Goal: Task Accomplishment & Management: Complete application form

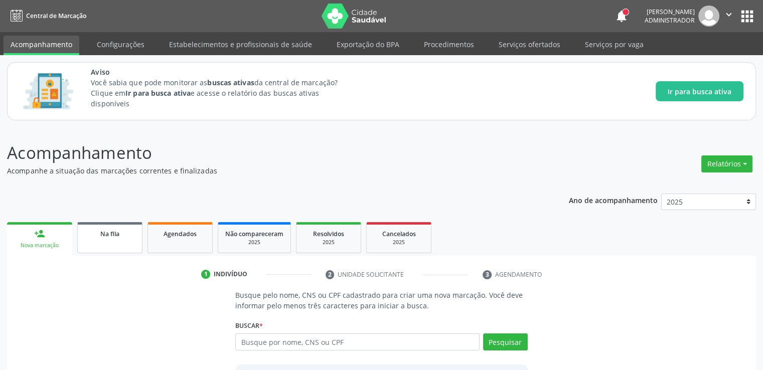
click at [119, 240] on link "Na fila" at bounding box center [109, 237] width 65 height 31
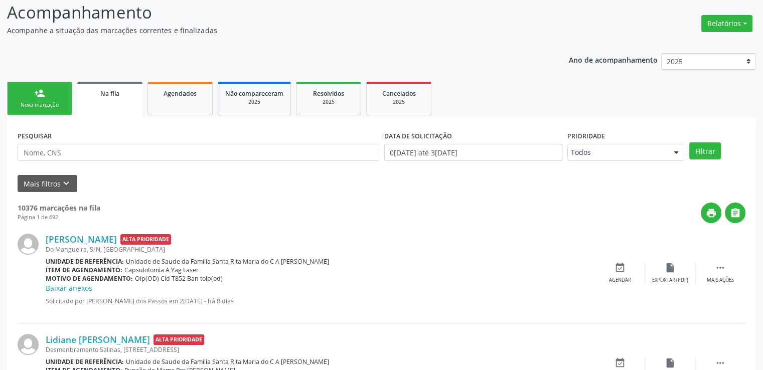
scroll to position [196, 0]
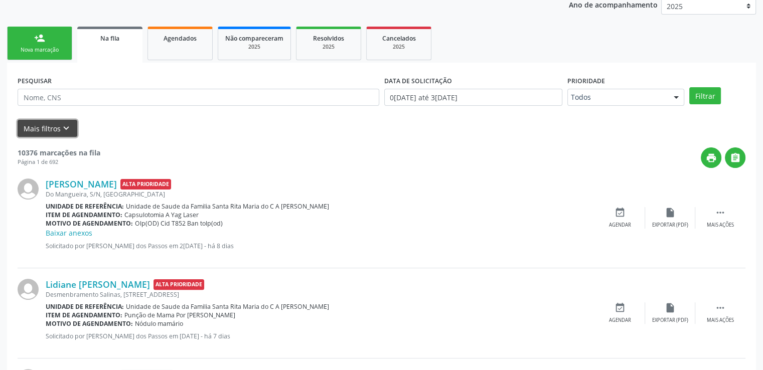
click at [55, 126] on button "Mais filtros keyboard_arrow_down" at bounding box center [48, 129] width 60 height 18
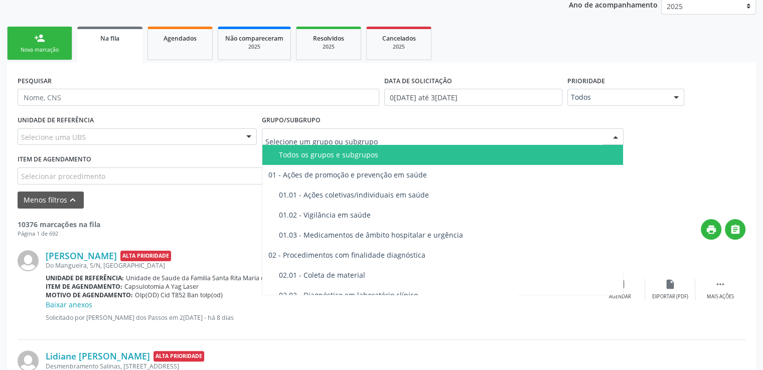
click at [589, 135] on div at bounding box center [443, 136] width 362 height 17
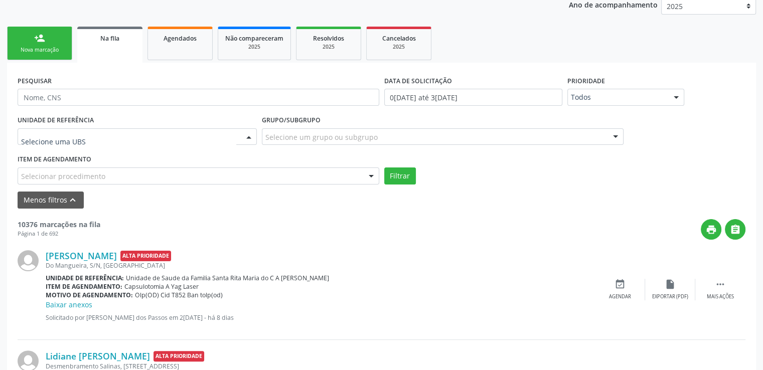
click at [207, 131] on div at bounding box center [137, 136] width 239 height 17
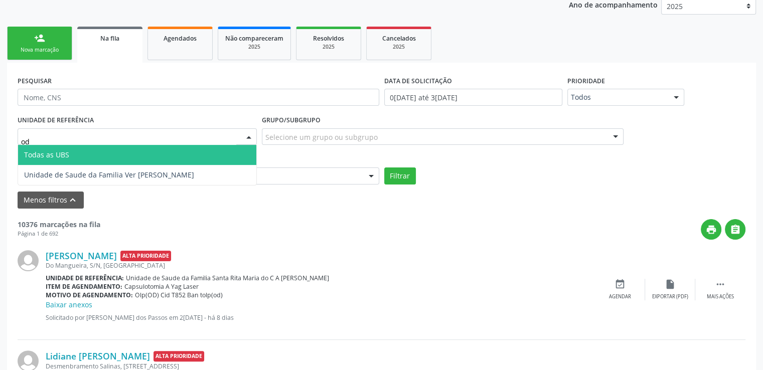
type input "o"
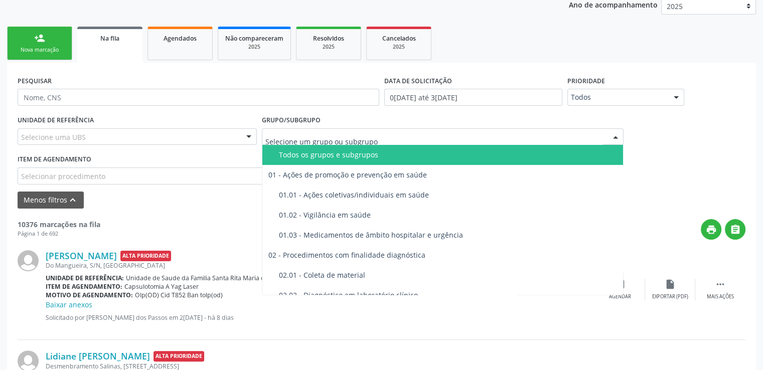
click at [482, 136] on div at bounding box center [443, 136] width 362 height 17
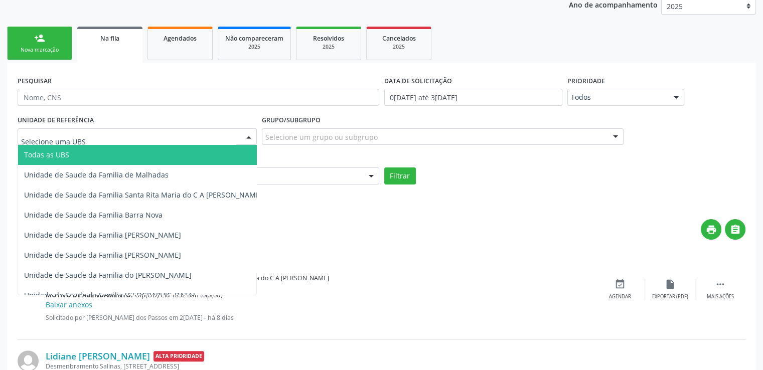
click at [113, 134] on div at bounding box center [137, 136] width 239 height 17
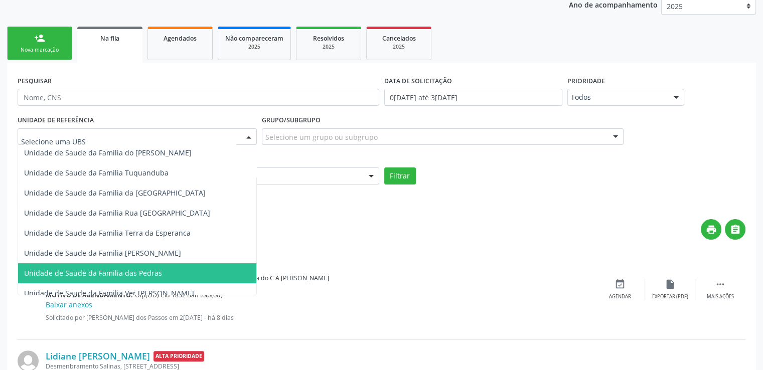
scroll to position [251, 0]
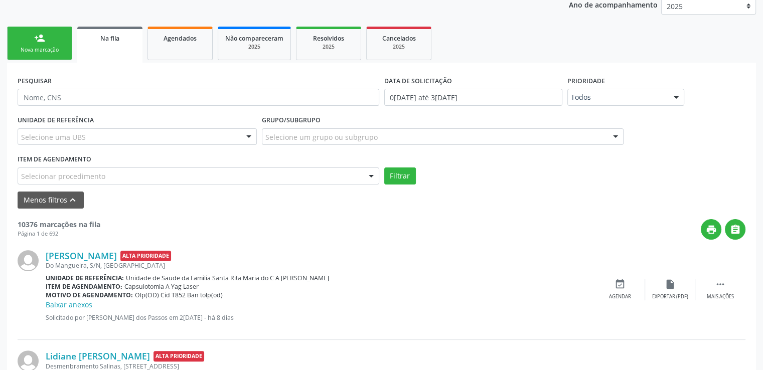
click at [486, 173] on div "Filtrar" at bounding box center [565, 176] width 367 height 17
click at [520, 137] on div at bounding box center [443, 136] width 362 height 17
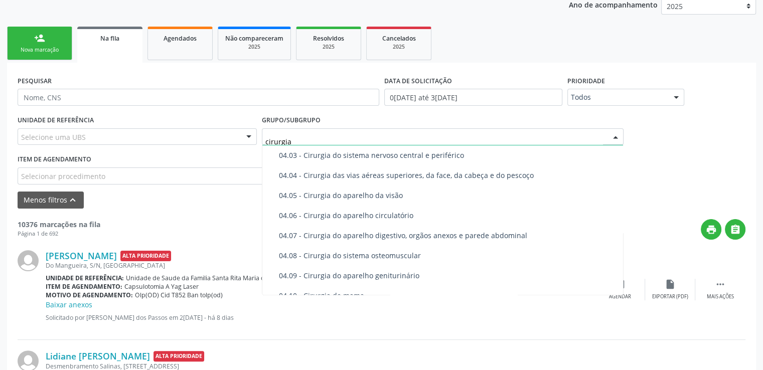
scroll to position [0, 0]
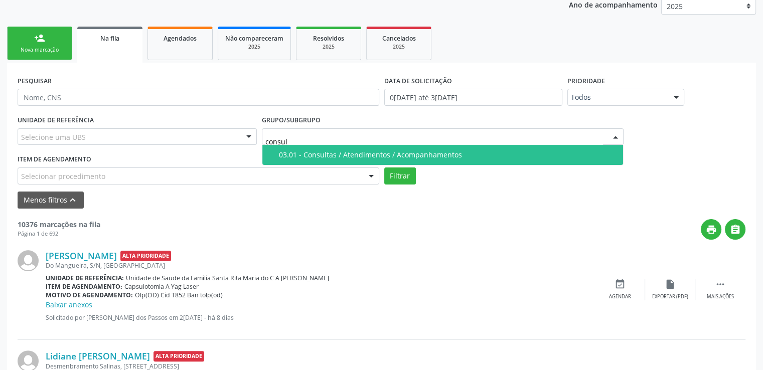
type input "consult"
click at [564, 163] on span "03.01 - Consultas / Atendimentos / Acompanhamentos" at bounding box center [442, 155] width 361 height 20
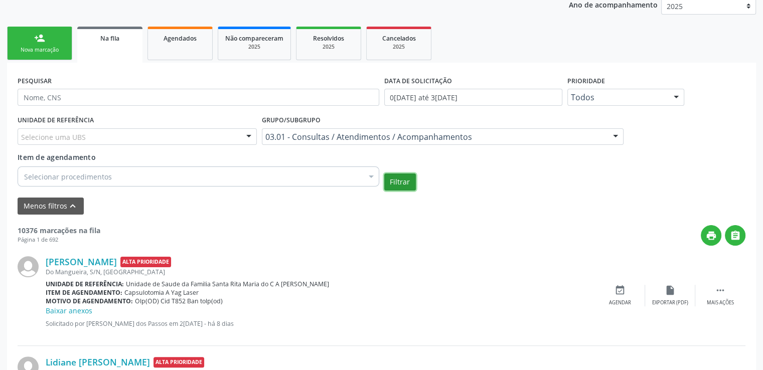
click at [403, 182] on button "Filtrar" at bounding box center [400, 182] width 32 height 17
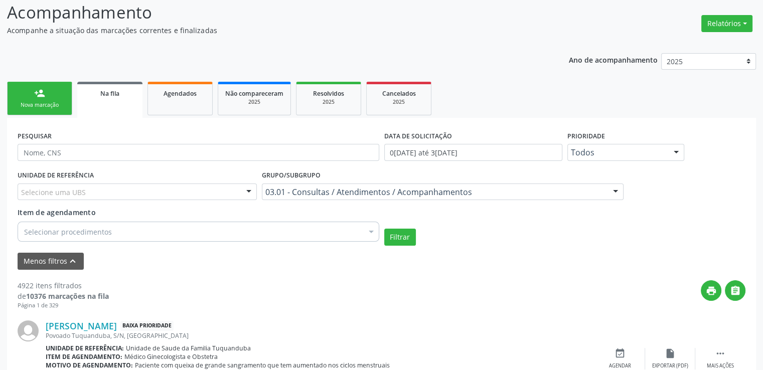
scroll to position [151, 0]
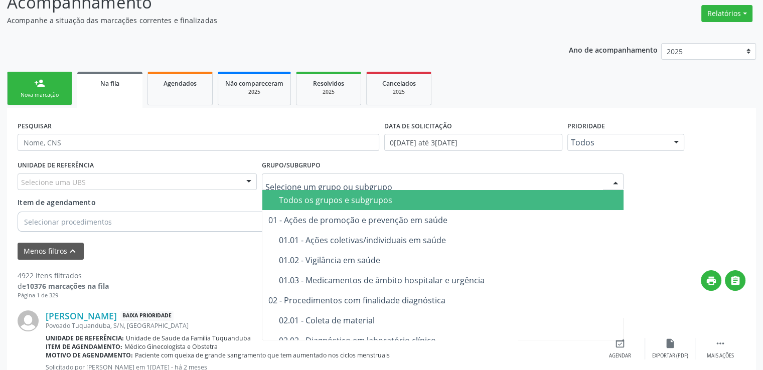
click at [559, 193] on span "Todos os grupos e subgrupos" at bounding box center [443, 200] width 362 height 20
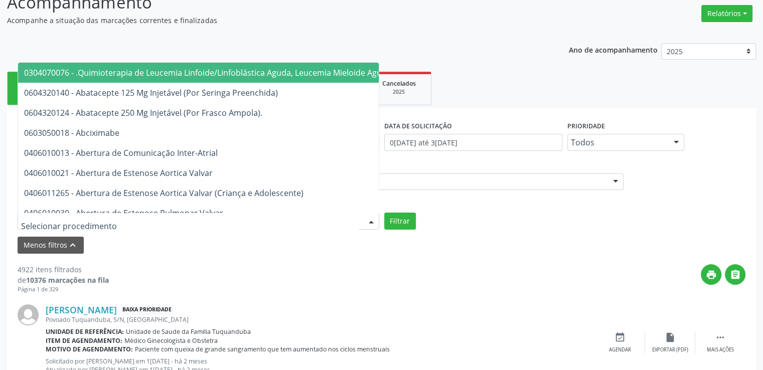
click at [201, 218] on div at bounding box center [199, 221] width 362 height 17
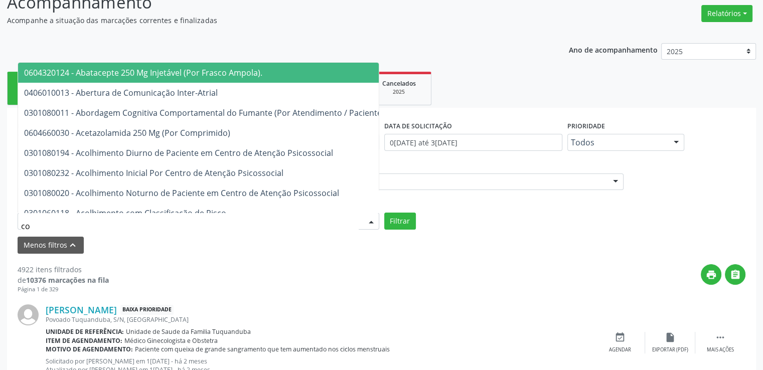
type input "c"
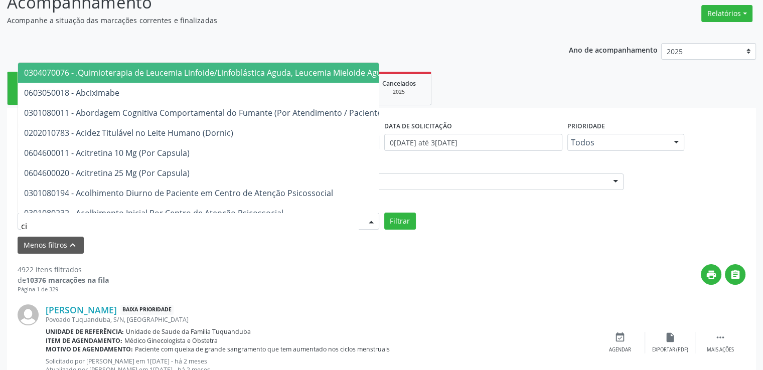
type input "c"
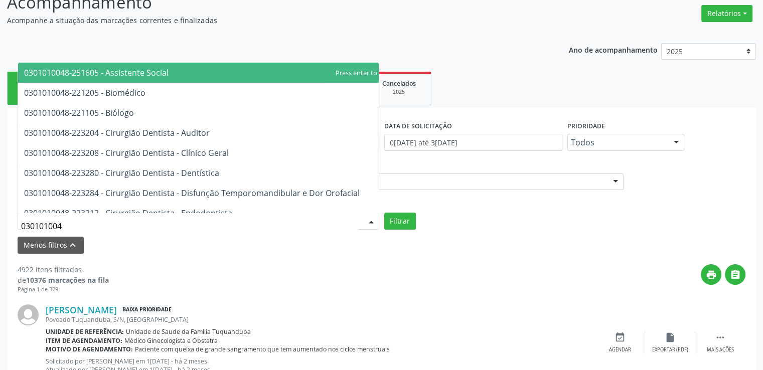
type input "0301010048"
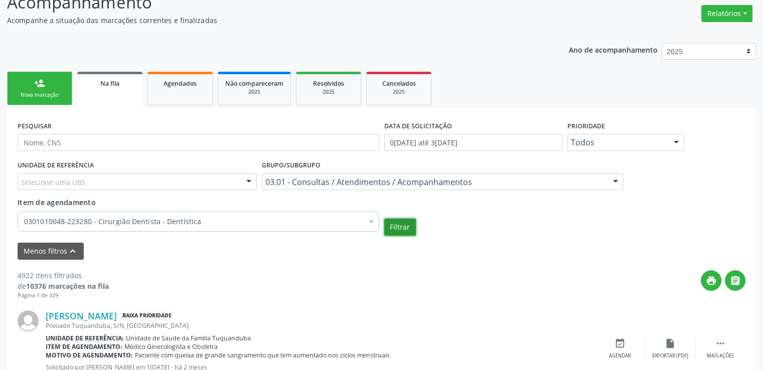
click at [403, 228] on button "Filtrar" at bounding box center [400, 227] width 32 height 17
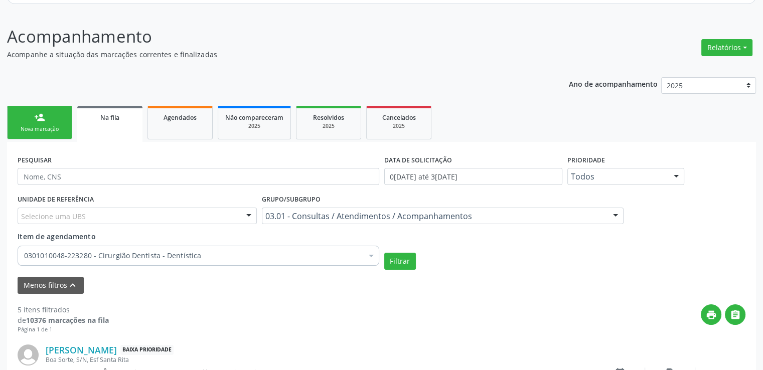
scroll to position [115, 0]
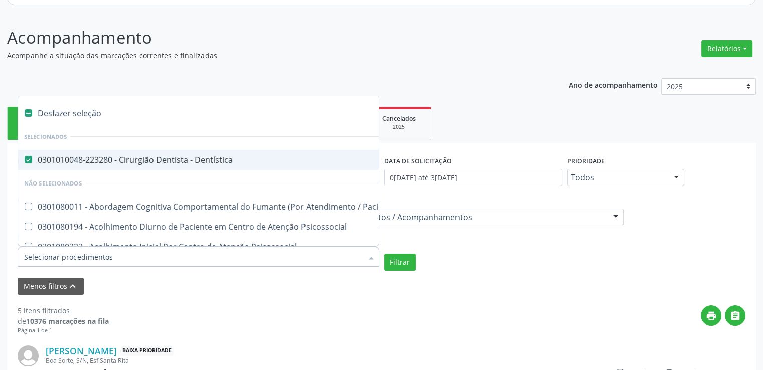
click at [28, 113] on label at bounding box center [29, 113] width 8 height 8
checkbox Dentística "false"
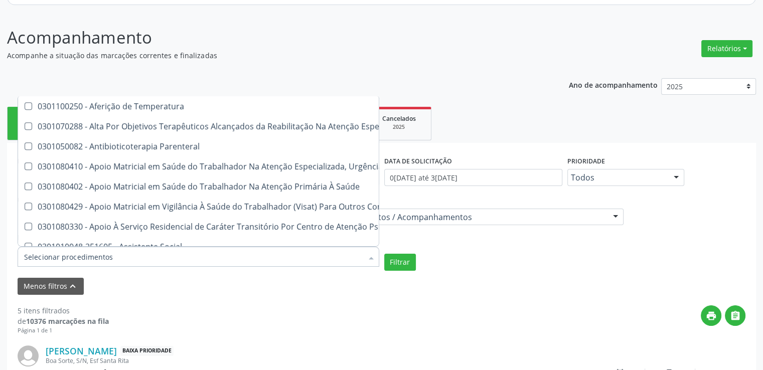
scroll to position [1084, 0]
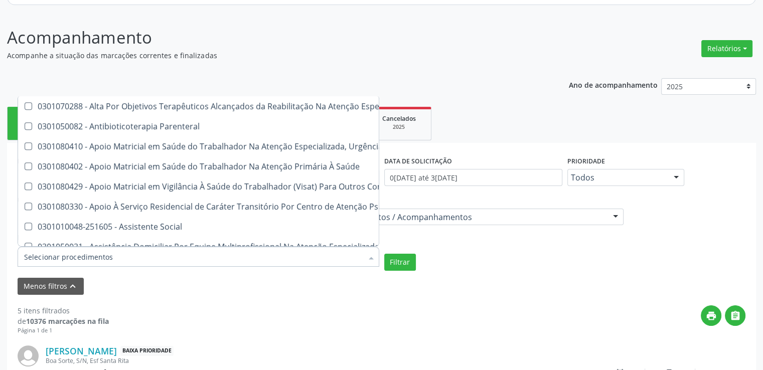
click at [300, 255] on input "Item de agendamento" at bounding box center [193, 257] width 339 height 20
type input "0"
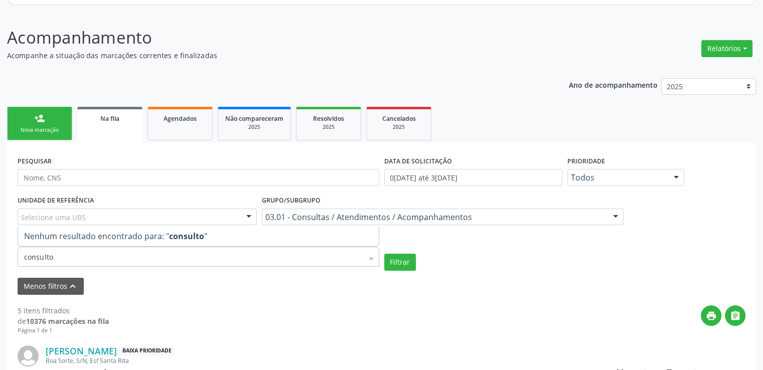
scroll to position [0, 0]
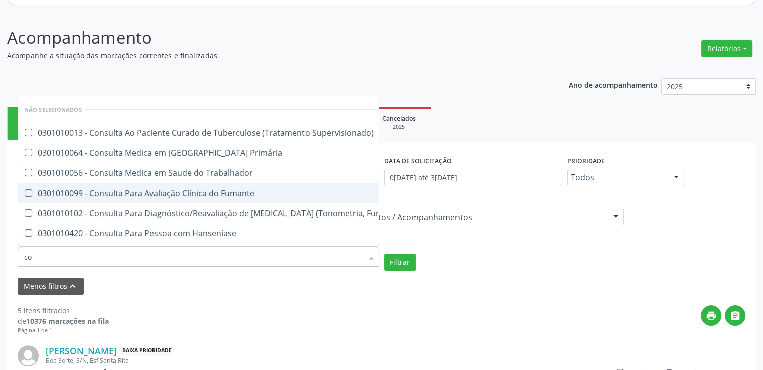
type input "c"
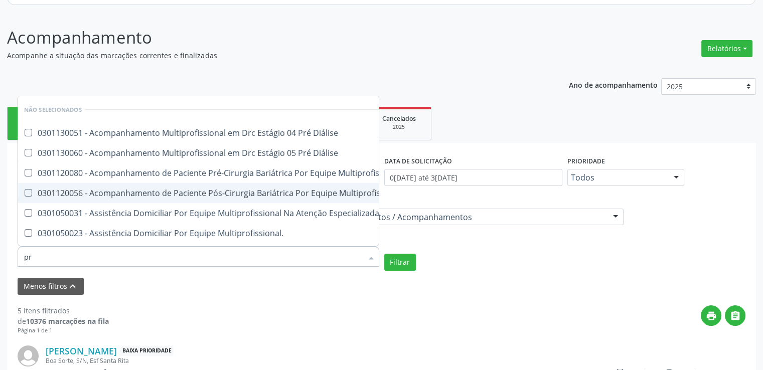
type input "p"
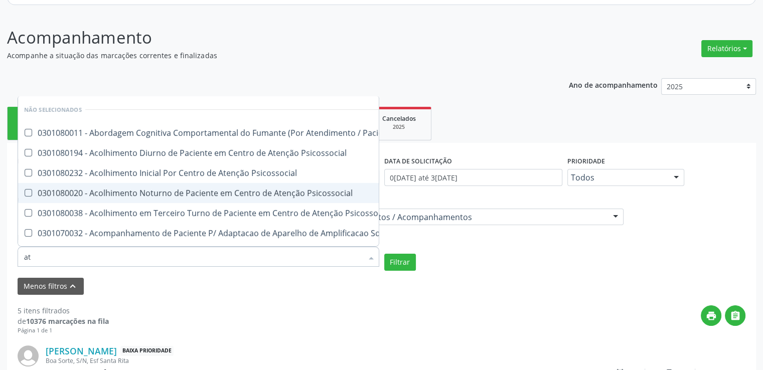
type input "a"
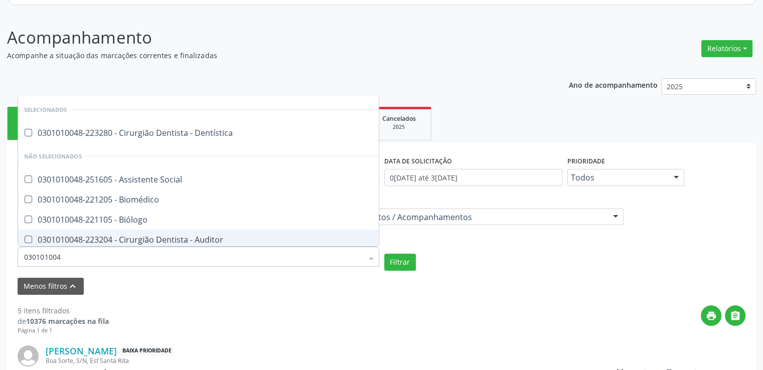
type input "0301010048"
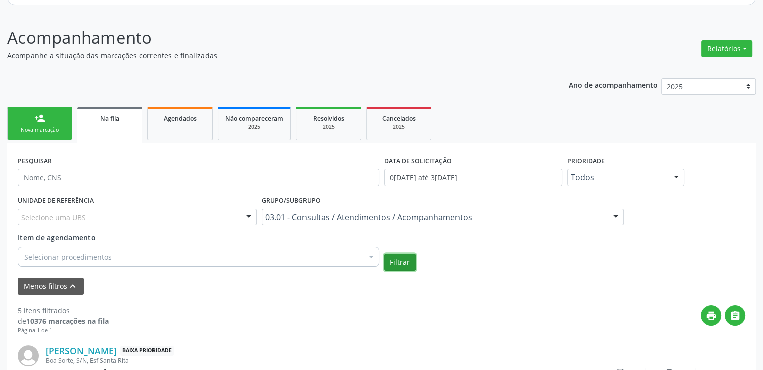
click at [398, 265] on button "Filtrar" at bounding box center [400, 262] width 32 height 17
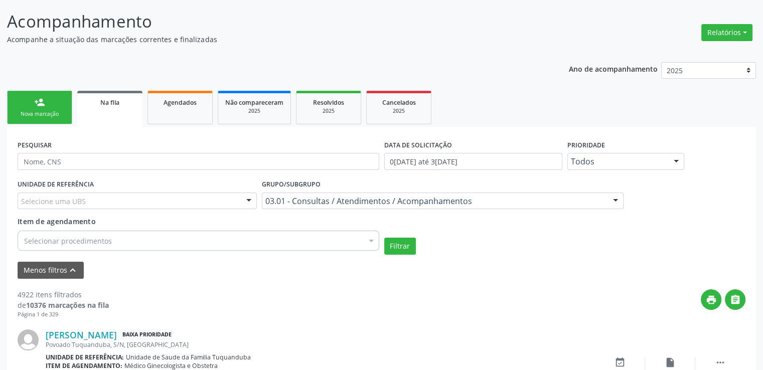
scroll to position [127, 0]
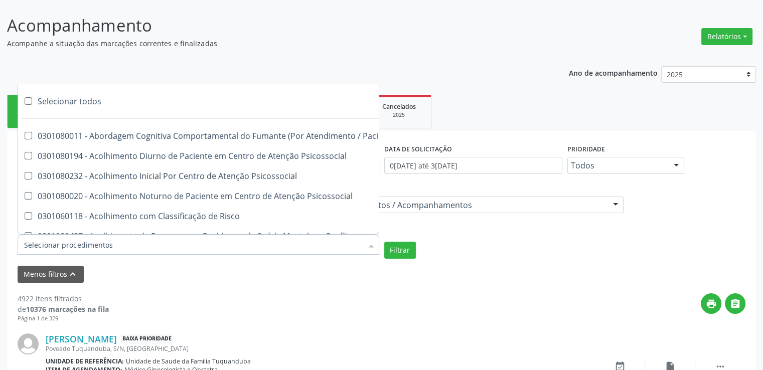
click at [284, 246] on div at bounding box center [199, 245] width 362 height 20
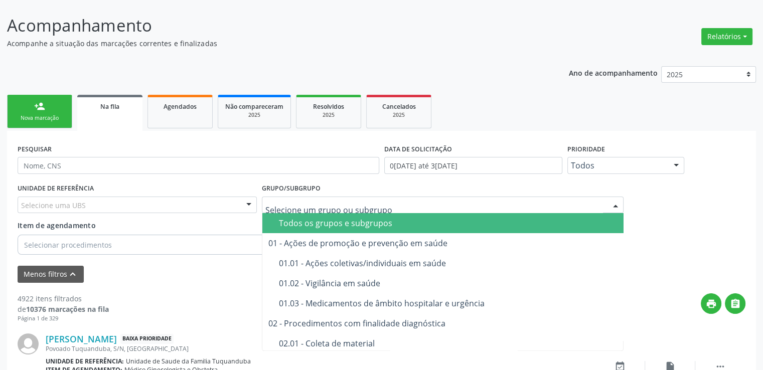
click at [407, 221] on div "Todos os grupos e subgrupos" at bounding box center [448, 223] width 339 height 8
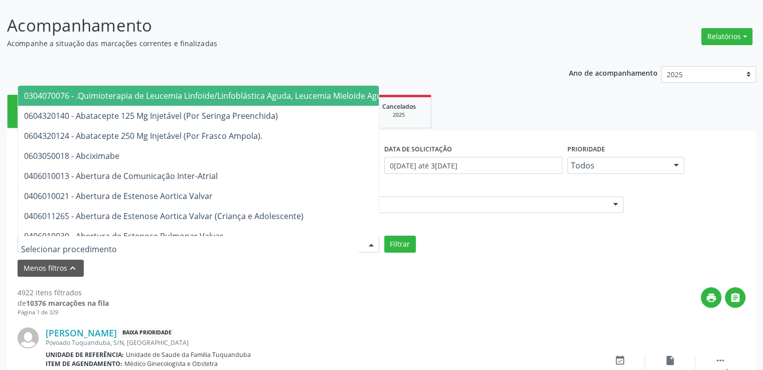
click at [263, 247] on div at bounding box center [199, 244] width 362 height 17
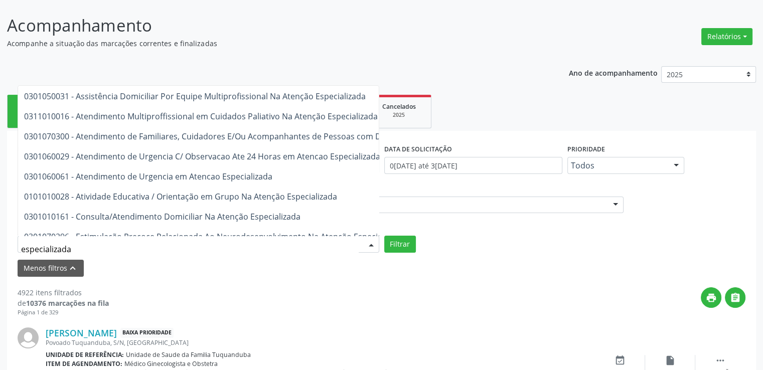
scroll to position [66, 0]
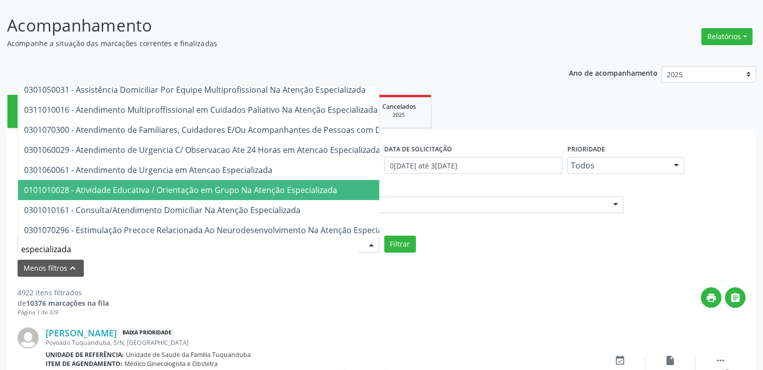
drag, startPoint x: 365, startPoint y: 162, endPoint x: 361, endPoint y: 179, distance: 17.6
click at [361, 179] on ul "0301100012 - Administracao de Medicamentos Na Atencao Especializada. 0301070288…" at bounding box center [324, 150] width 612 height 261
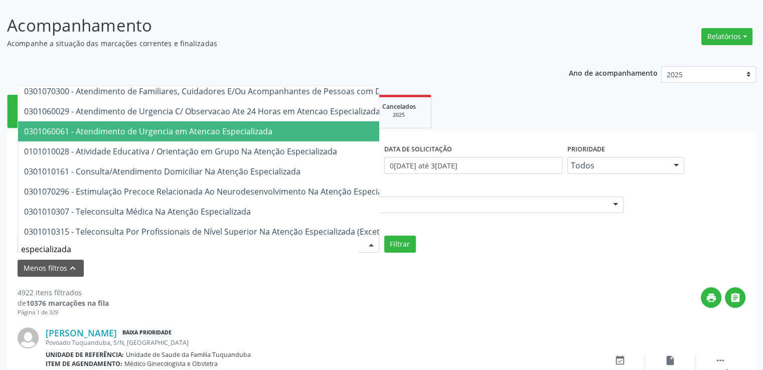
scroll to position [118, 0]
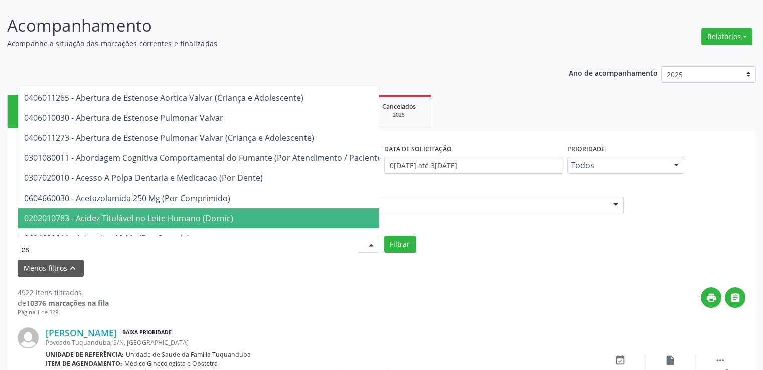
type input "e"
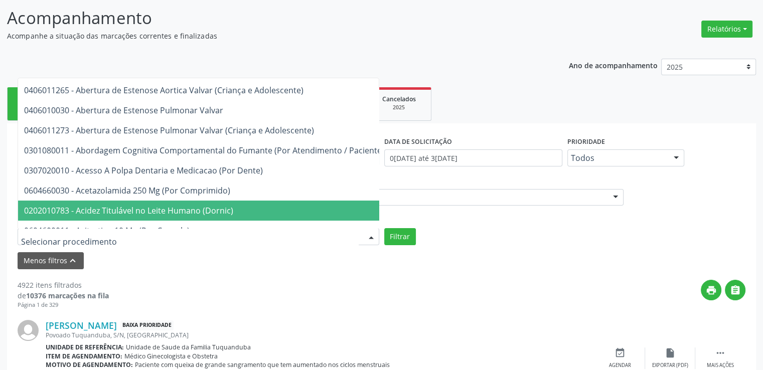
scroll to position [133, 0]
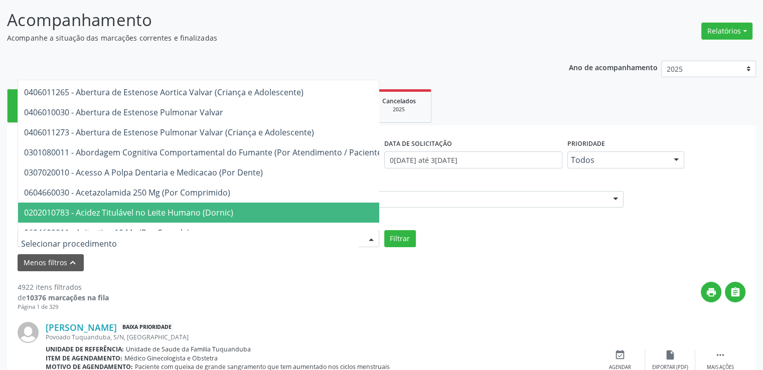
click at [197, 240] on input "text" at bounding box center [190, 244] width 338 height 20
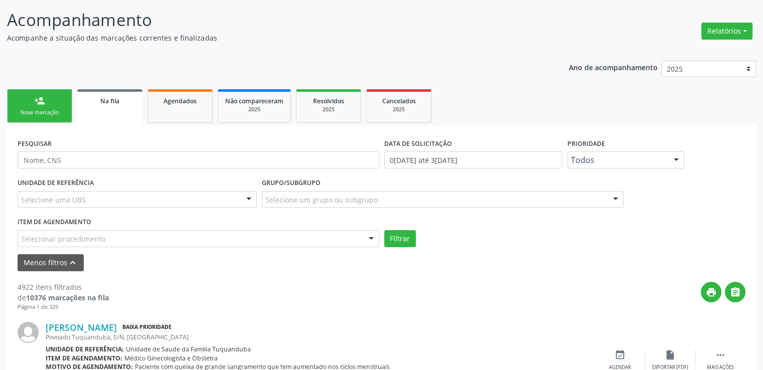
click at [494, 230] on div "Filtrar" at bounding box center [565, 238] width 367 height 17
click at [401, 236] on button "Filtrar" at bounding box center [400, 238] width 32 height 17
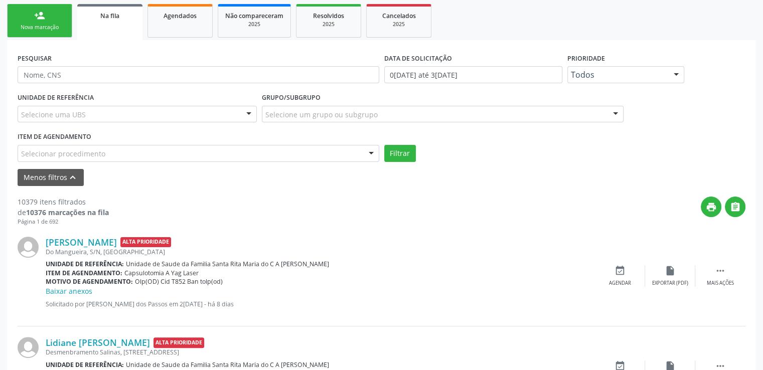
scroll to position [222, 0]
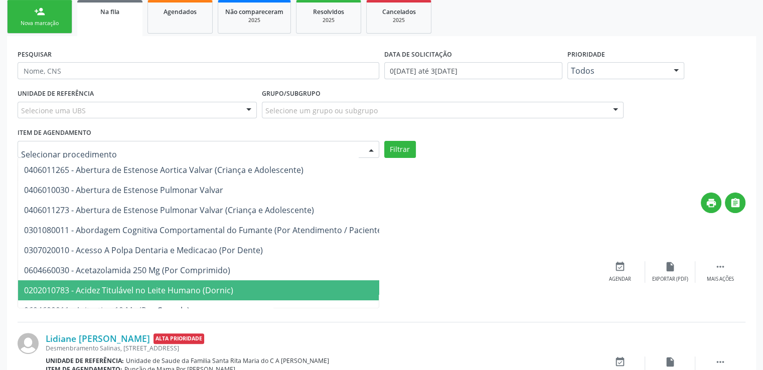
click at [299, 151] on div at bounding box center [199, 149] width 362 height 17
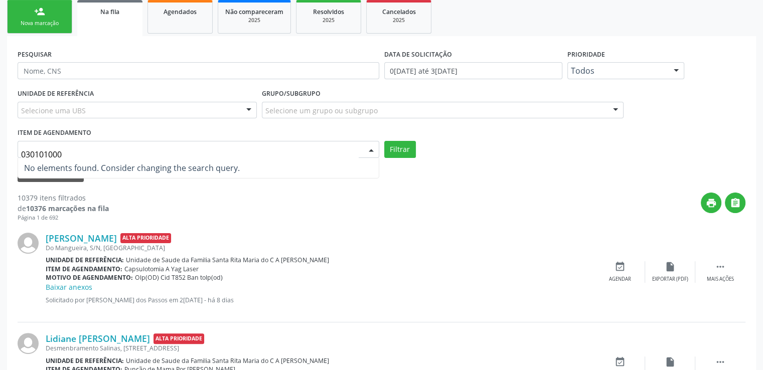
scroll to position [0, 0]
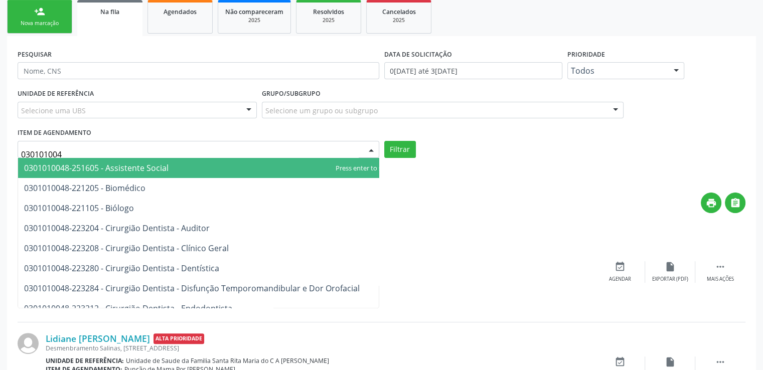
type input "0301010048"
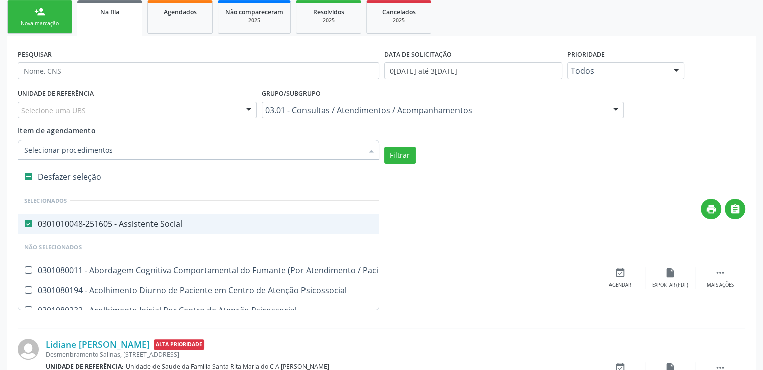
click at [27, 223] on Social at bounding box center [29, 224] width 8 height 8
click at [25, 223] on Social "checkbox" at bounding box center [21, 223] width 7 height 7
checkbox Social "false"
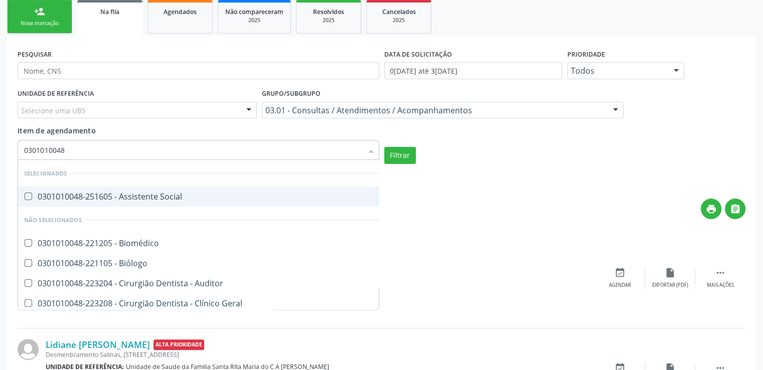
click at [92, 147] on input "0301010048" at bounding box center [193, 150] width 339 height 20
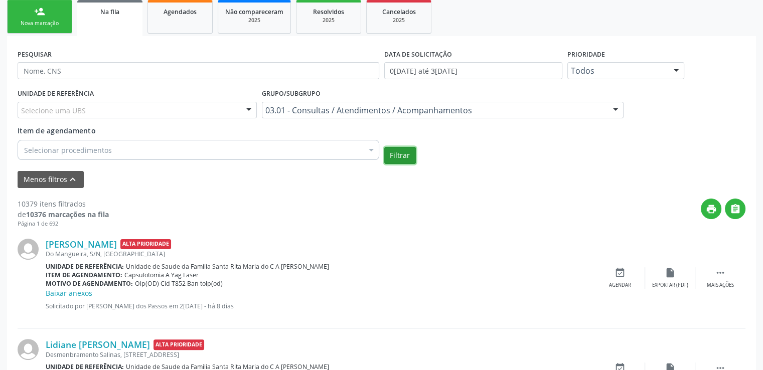
click at [405, 155] on button "Filtrar" at bounding box center [400, 155] width 32 height 17
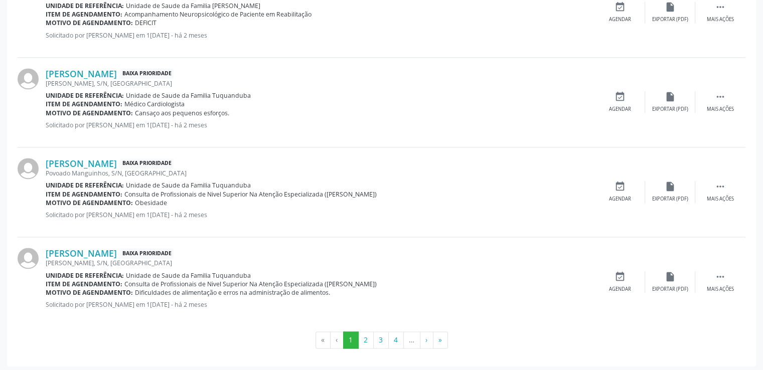
scroll to position [1497, 0]
click at [364, 338] on button "2" at bounding box center [366, 340] width 16 height 17
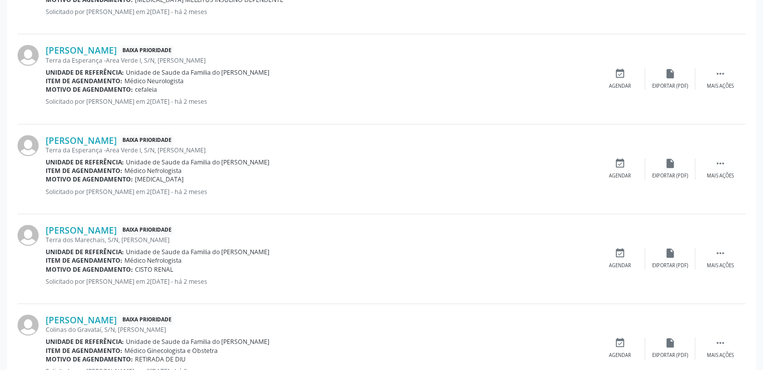
scroll to position [1489, 0]
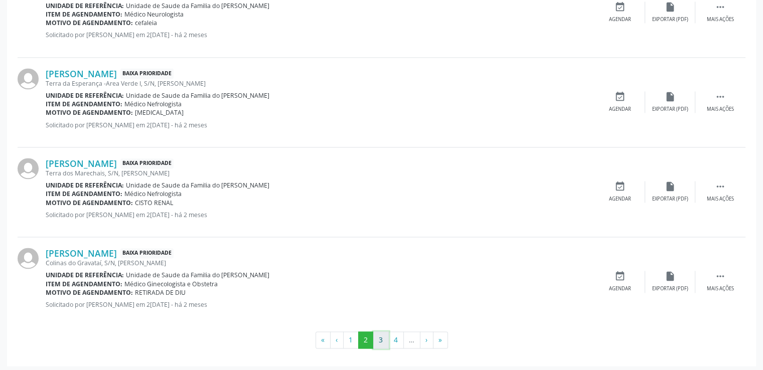
click at [382, 336] on button "3" at bounding box center [381, 340] width 16 height 17
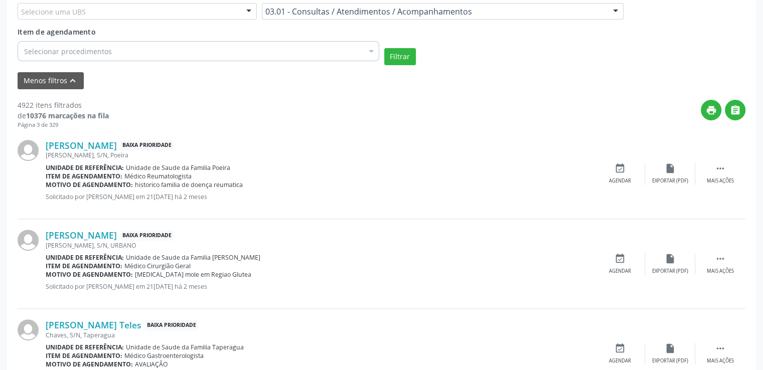
scroll to position [229, 0]
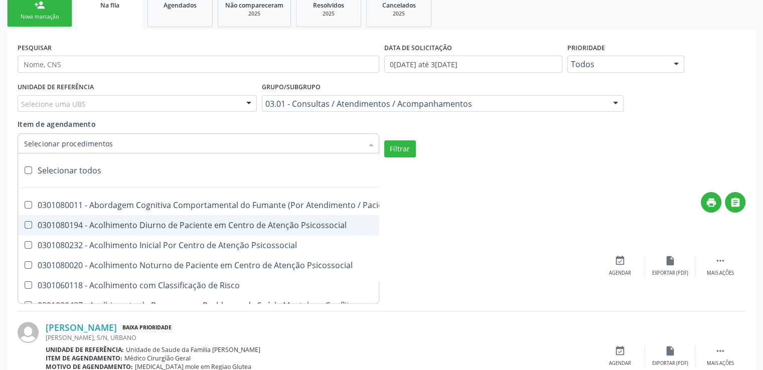
click at [267, 143] on div at bounding box center [199, 143] width 362 height 20
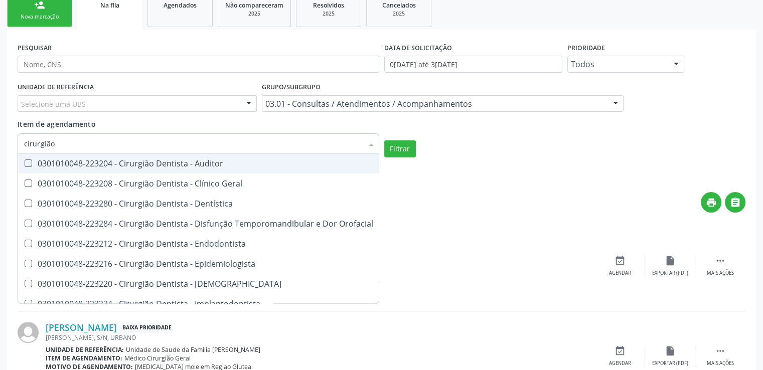
type input "cirurgião"
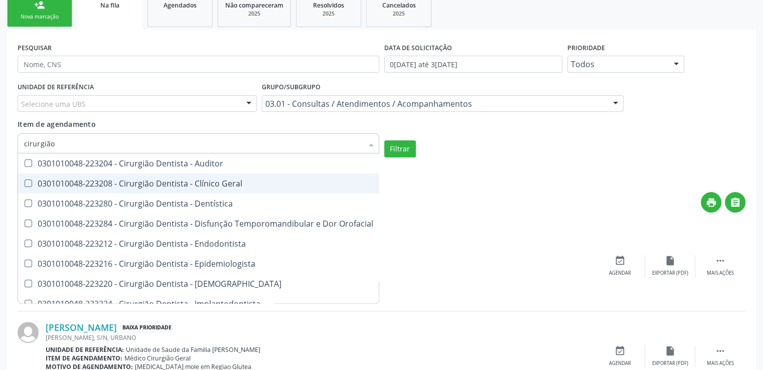
click at [232, 183] on div "0301010048-223208 - Cirurgião Dentista - Clínico Geral" at bounding box center [216, 184] width 385 height 8
checkbox Geral "true"
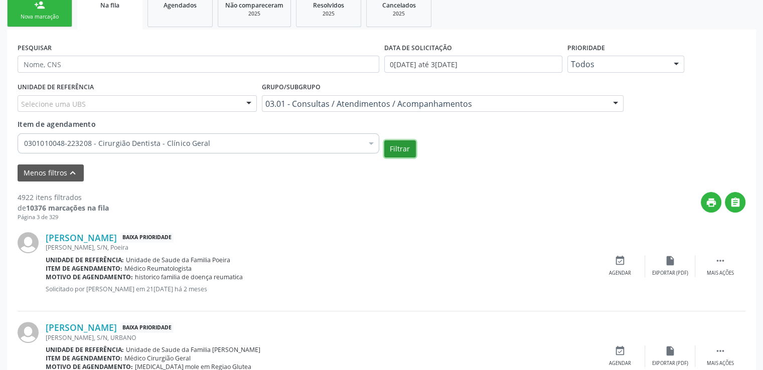
click at [411, 148] on button "Filtrar" at bounding box center [400, 149] width 32 height 17
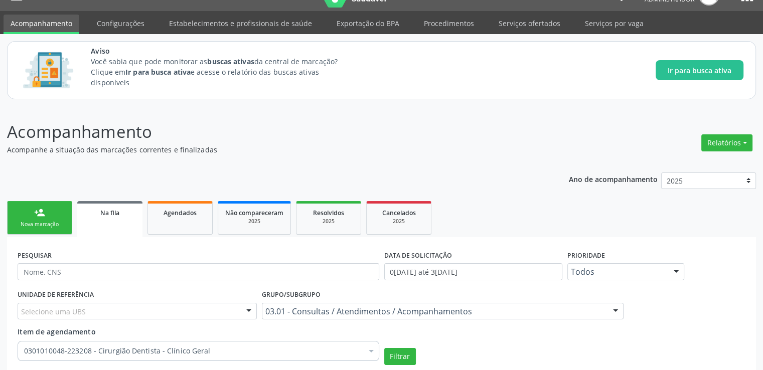
scroll to position [0, 0]
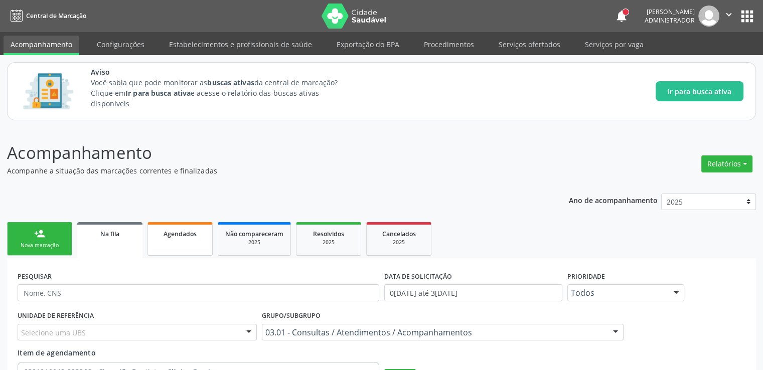
click at [179, 237] on div "Agendados" at bounding box center [180, 233] width 50 height 11
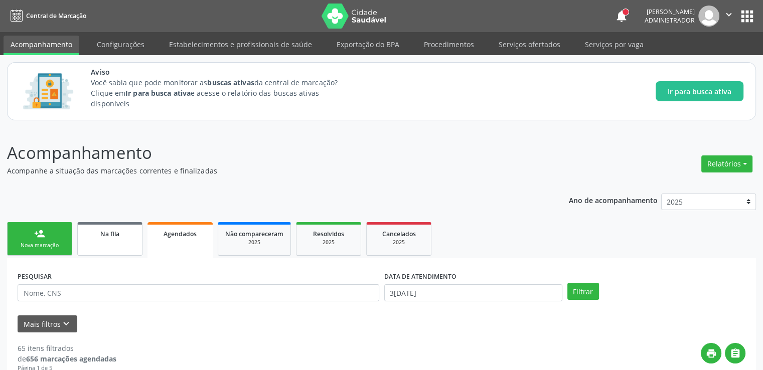
click at [108, 233] on span "Na fila" at bounding box center [109, 234] width 19 height 9
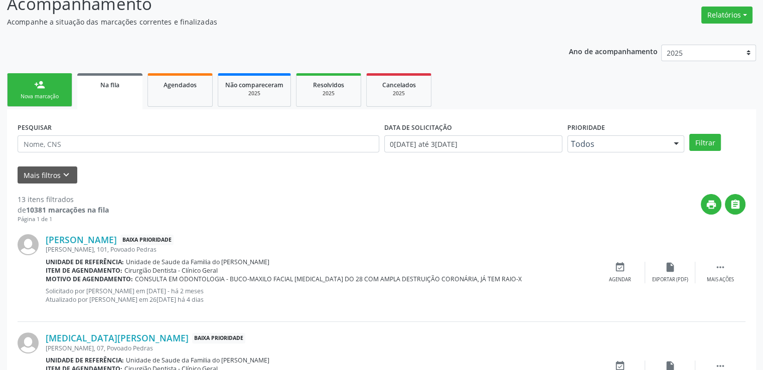
scroll to position [169, 0]
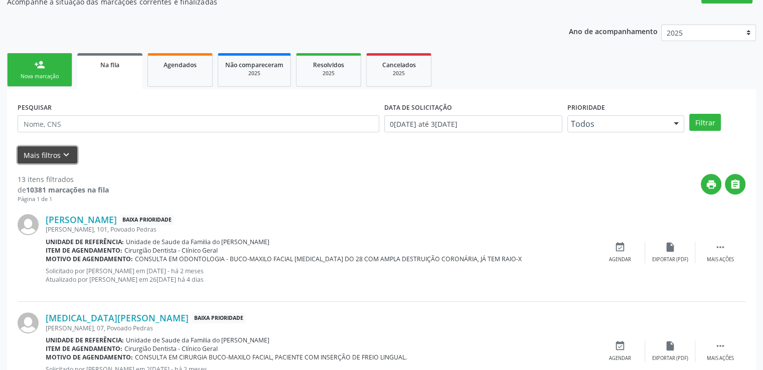
click at [62, 151] on icon "keyboard_arrow_down" at bounding box center [66, 155] width 11 height 11
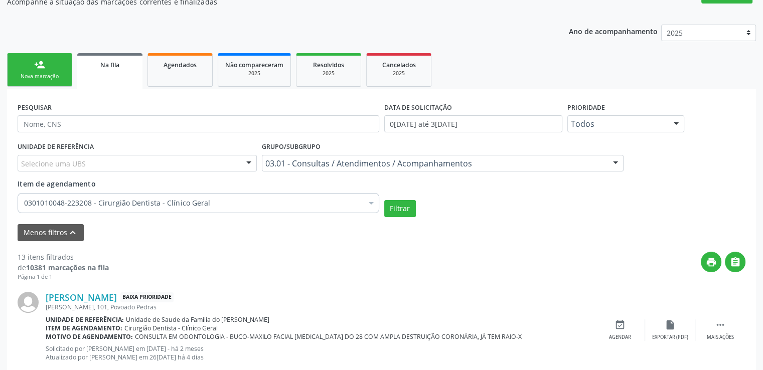
click at [46, 73] on div "Nova marcação" at bounding box center [40, 77] width 50 height 8
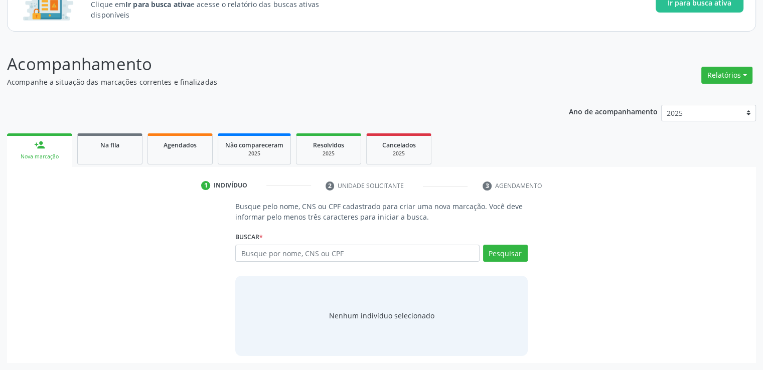
scroll to position [88, 0]
click at [397, 251] on input "text" at bounding box center [357, 253] width 244 height 17
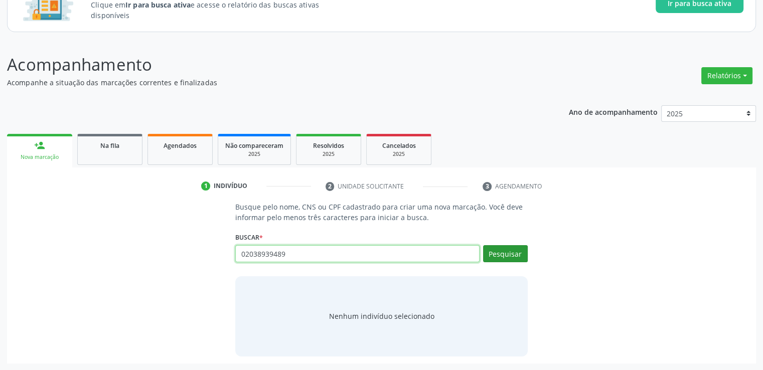
type input "02038939489"
click at [520, 252] on button "Pesquisar" at bounding box center [505, 253] width 45 height 17
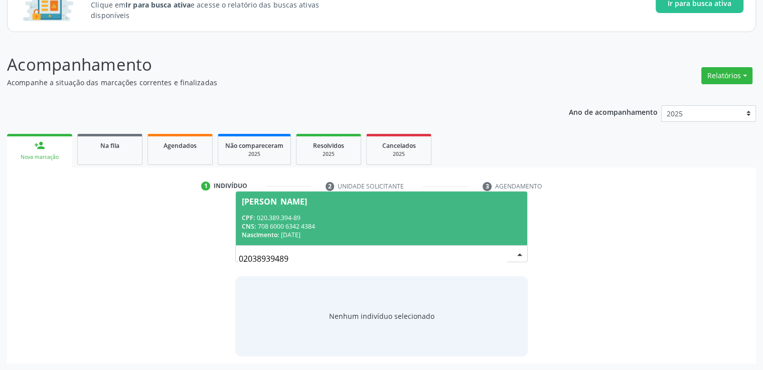
click at [421, 210] on span "[PERSON_NAME] CPF: 020.389.394-89 CNS: 708 6000 6342 4384 Nascimento: 1[DATE]" at bounding box center [381, 219] width 291 height 54
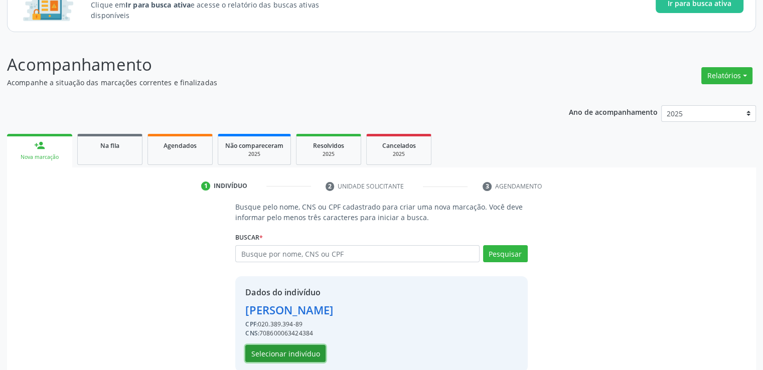
click at [293, 352] on button "Selecionar indivíduo" at bounding box center [285, 353] width 80 height 17
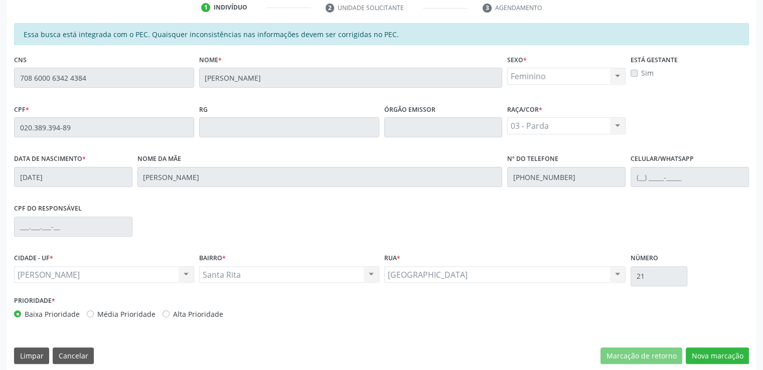
scroll to position [275, 0]
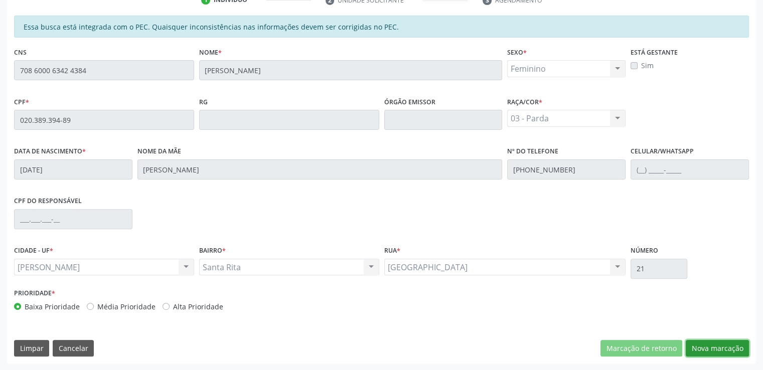
click at [720, 344] on button "Nova marcação" at bounding box center [717, 348] width 63 height 17
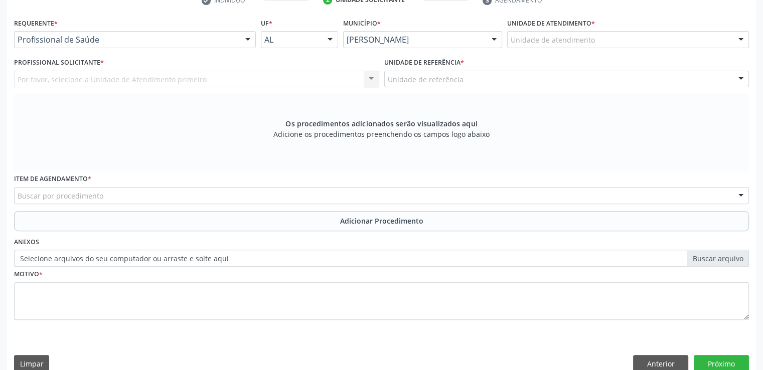
scroll to position [275, 0]
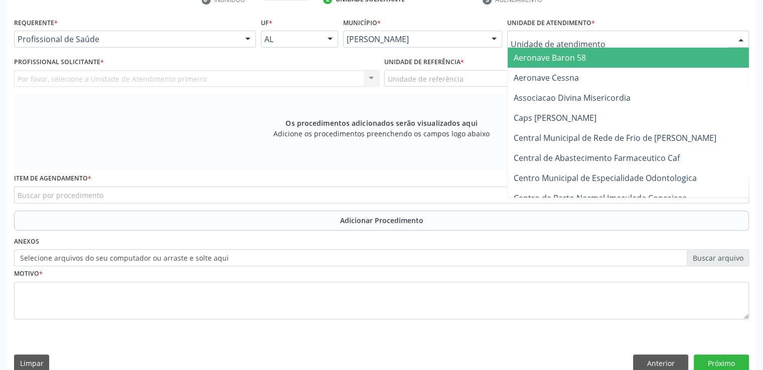
click at [669, 45] on div at bounding box center [628, 39] width 242 height 17
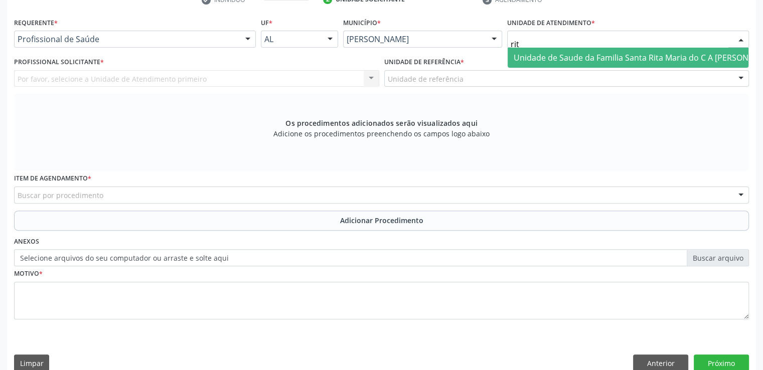
type input "rita"
click at [718, 53] on span "Unidade de Saude da Familia Santa Rita Maria do C A [PERSON_NAME]" at bounding box center [645, 57] width 263 height 11
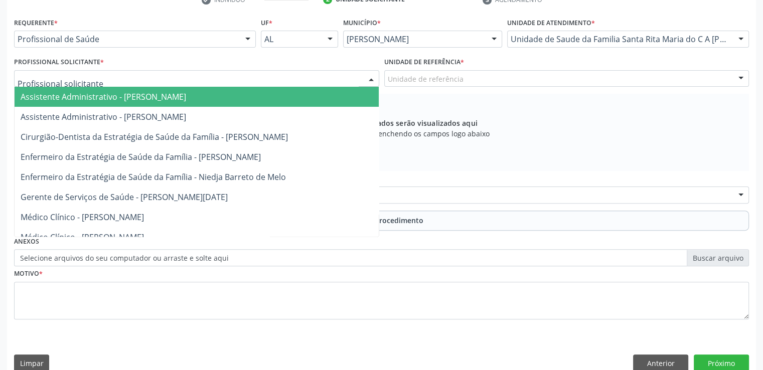
click at [215, 78] on div at bounding box center [196, 78] width 365 height 17
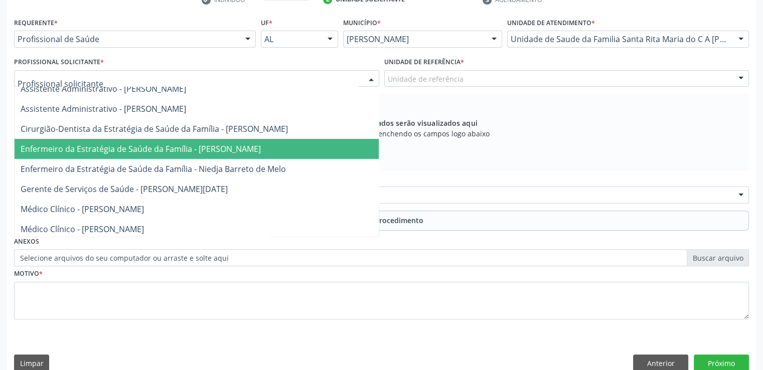
scroll to position [0, 0]
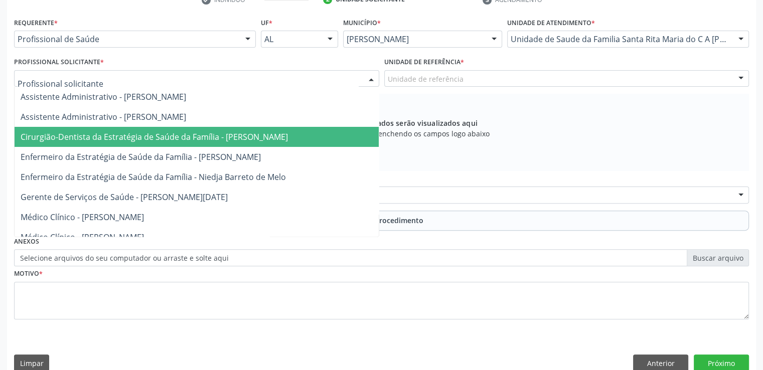
click at [206, 133] on span "Cirurgião-Dentista da Estratégia de Saúde da Família - [PERSON_NAME]" at bounding box center [154, 136] width 267 height 11
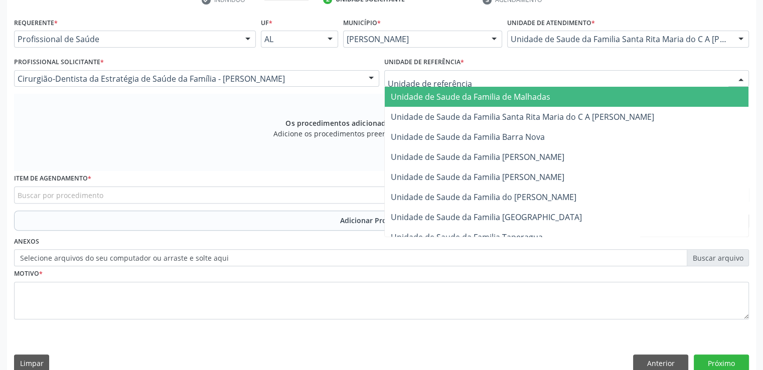
click at [504, 77] on div at bounding box center [566, 78] width 365 height 17
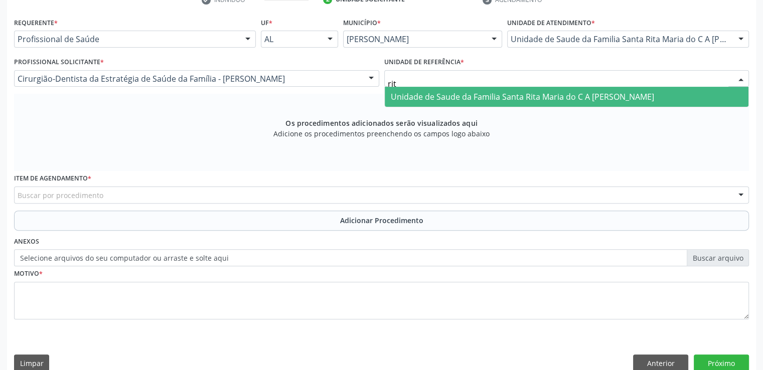
type input "rita"
click at [577, 95] on span "Unidade de Saude da Familia Santa Rita Maria do C A [PERSON_NAME]" at bounding box center [522, 96] width 263 height 11
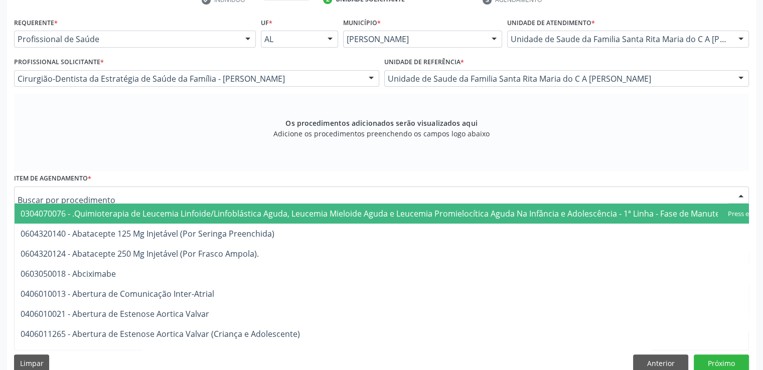
click at [226, 194] on div at bounding box center [381, 195] width 735 height 17
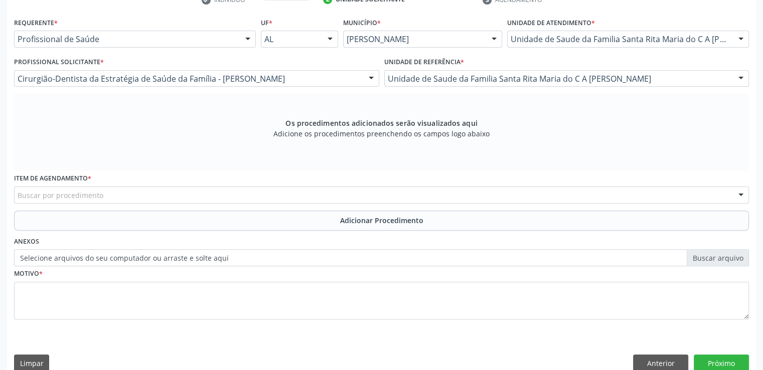
click at [155, 198] on div "Buscar por procedimento" at bounding box center [381, 195] width 735 height 17
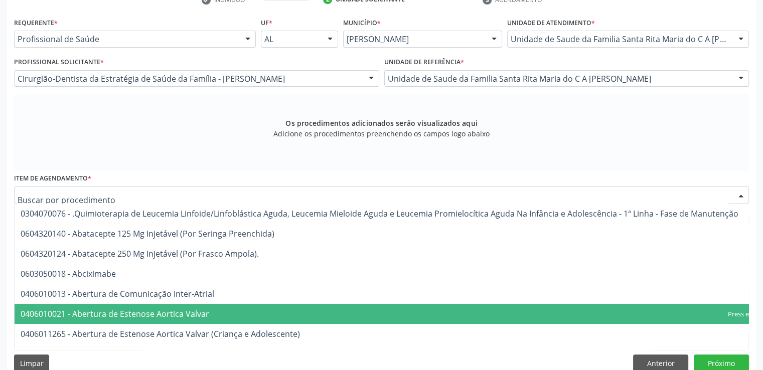
paste input "0204010225"
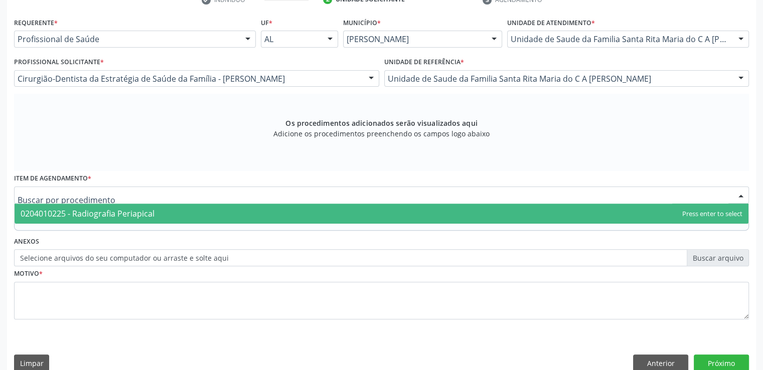
type input "0204010225"
click at [155, 213] on span "0204010225 - Radiografia Periapical" at bounding box center [382, 214] width 734 height 20
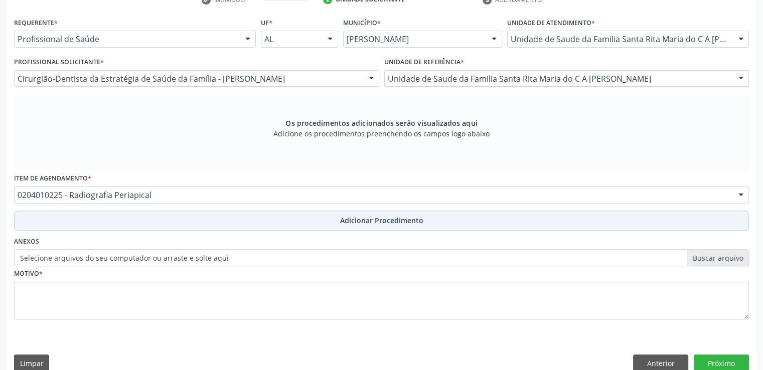
click at [438, 223] on button "Adicionar Procedimento" at bounding box center [381, 221] width 735 height 20
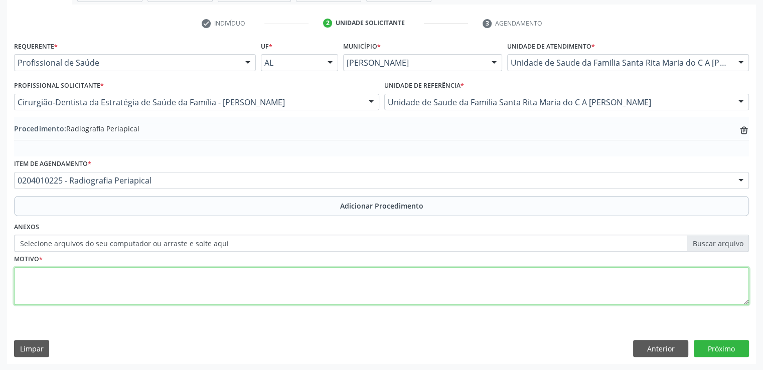
click at [460, 290] on textarea at bounding box center [381, 286] width 735 height 38
type textarea "tests"
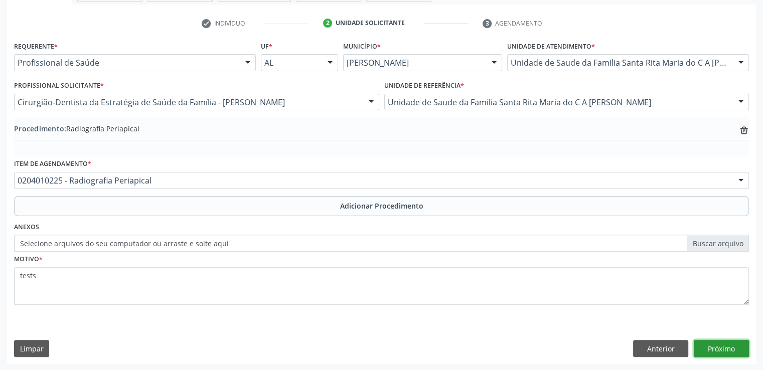
click at [724, 348] on button "Próximo" at bounding box center [721, 348] width 55 height 17
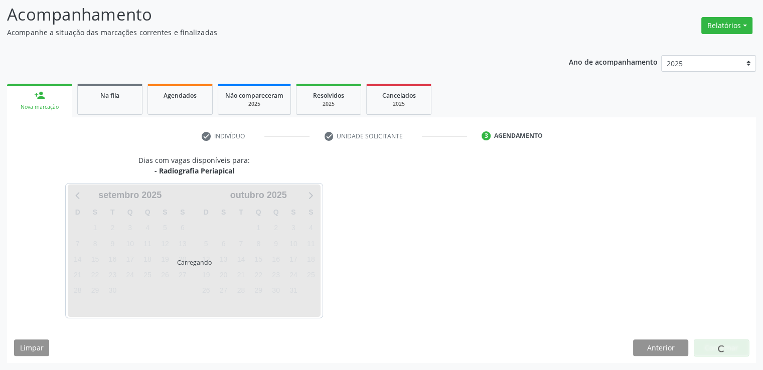
scroll to position [138, 0]
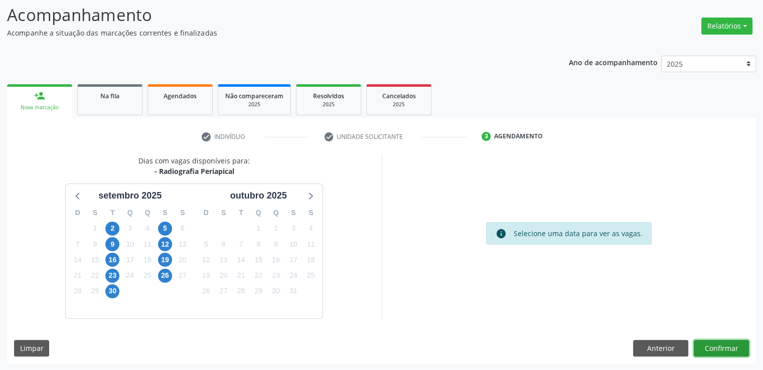
click at [724, 348] on button "Confirmar" at bounding box center [721, 348] width 55 height 17
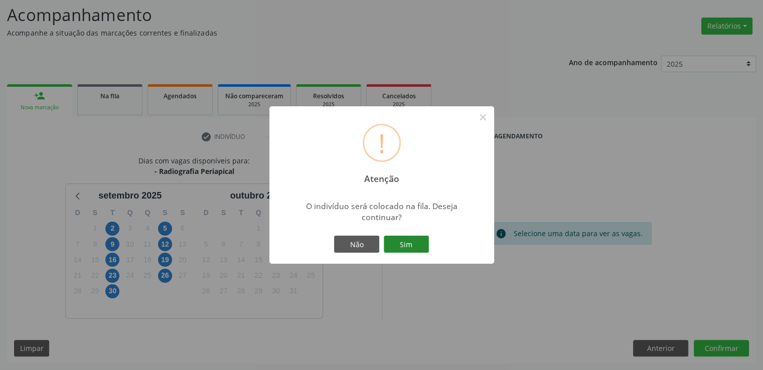
click at [409, 248] on button "Sim" at bounding box center [406, 244] width 45 height 17
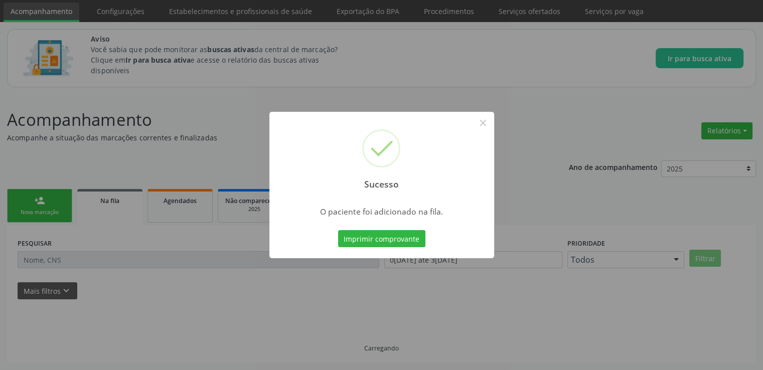
scroll to position [33, 0]
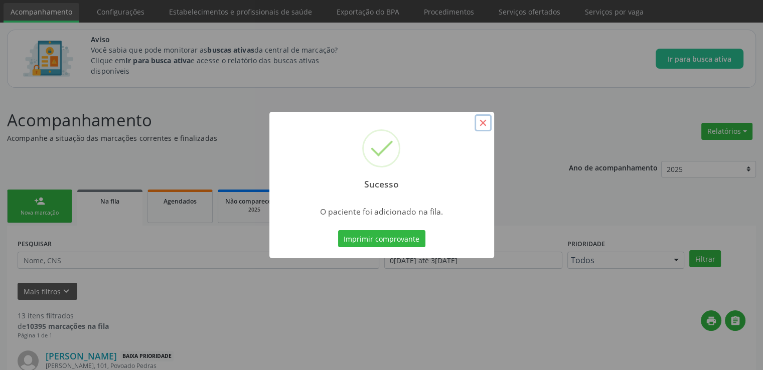
click at [480, 118] on button "×" at bounding box center [483, 122] width 17 height 17
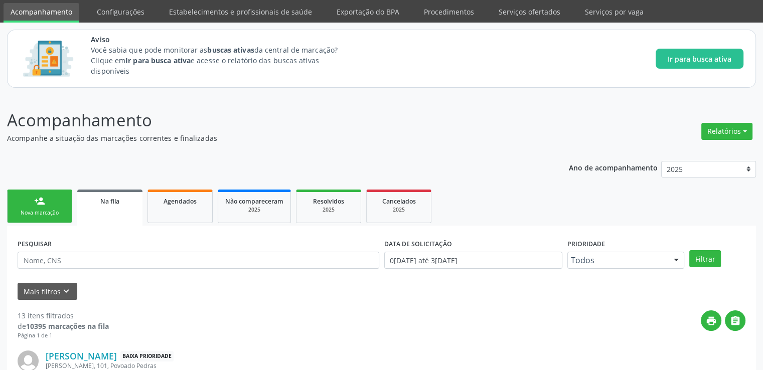
drag, startPoint x: 450, startPoint y: 159, endPoint x: 147, endPoint y: 237, distance: 313.2
click at [147, 237] on div "PESQUISAR" at bounding box center [198, 255] width 367 height 39
click at [121, 203] on div "Na fila" at bounding box center [109, 201] width 51 height 11
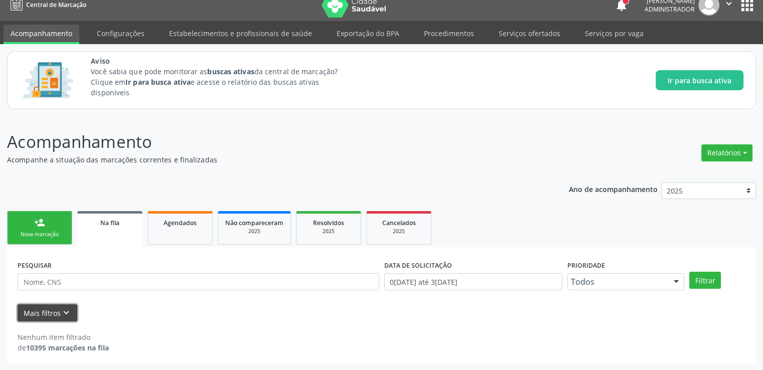
click at [52, 308] on button "Mais filtros keyboard_arrow_down" at bounding box center [48, 314] width 60 height 18
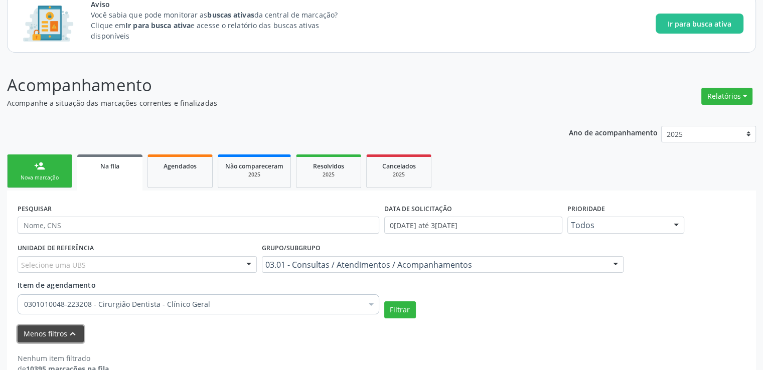
scroll to position [73, 0]
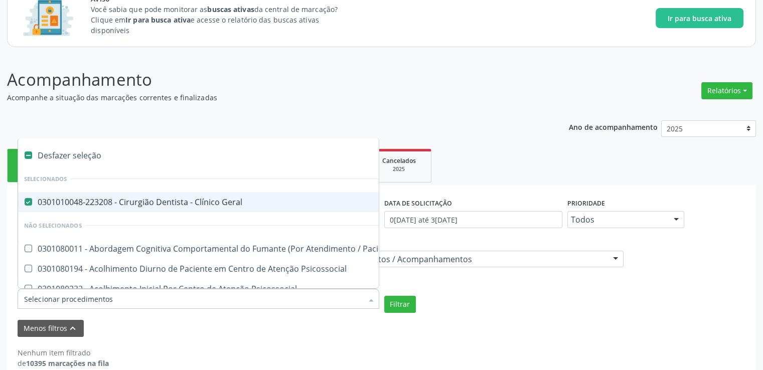
click at [26, 200] on Geral at bounding box center [29, 202] width 8 height 8
click at [25, 200] on Geral "checkbox" at bounding box center [21, 202] width 7 height 7
checkbox Geral "false"
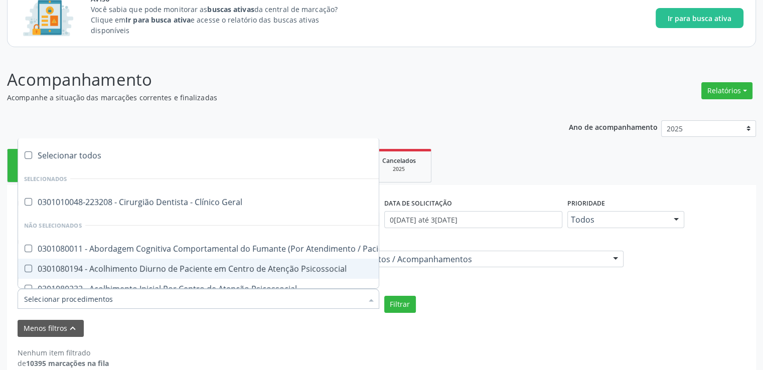
click at [105, 302] on input "Item de agendamento" at bounding box center [193, 299] width 339 height 20
paste input "0204010225"
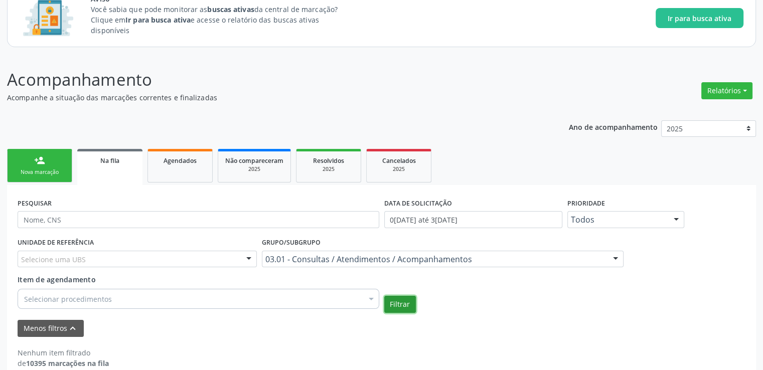
click at [399, 303] on button "Filtrar" at bounding box center [400, 304] width 32 height 17
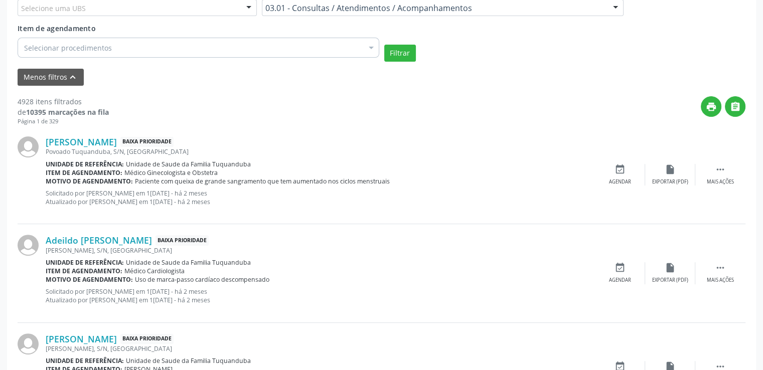
scroll to position [327, 0]
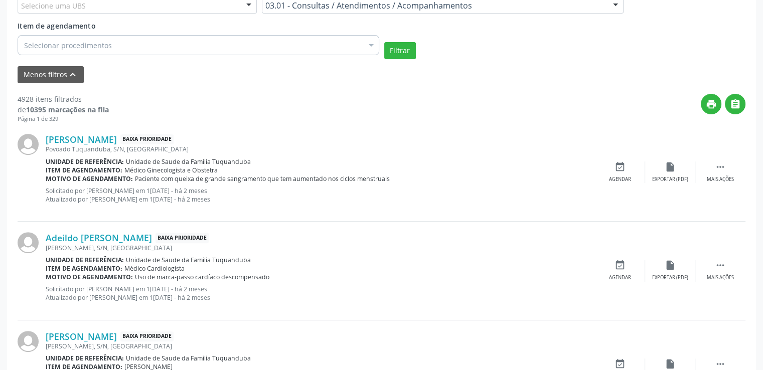
click at [223, 43] on div "Selecionar procedimentos" at bounding box center [199, 45] width 362 height 20
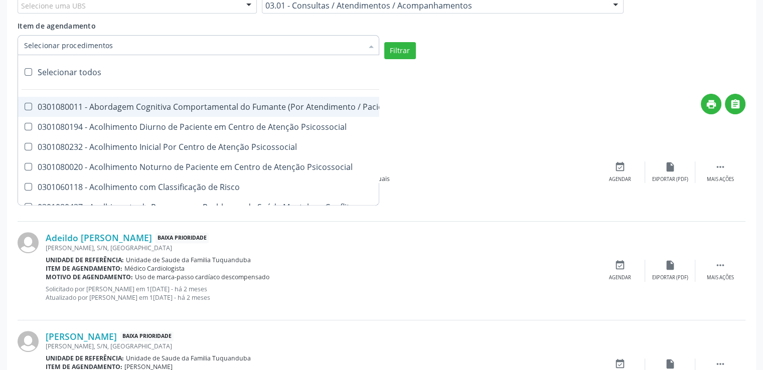
paste input "0204010225"
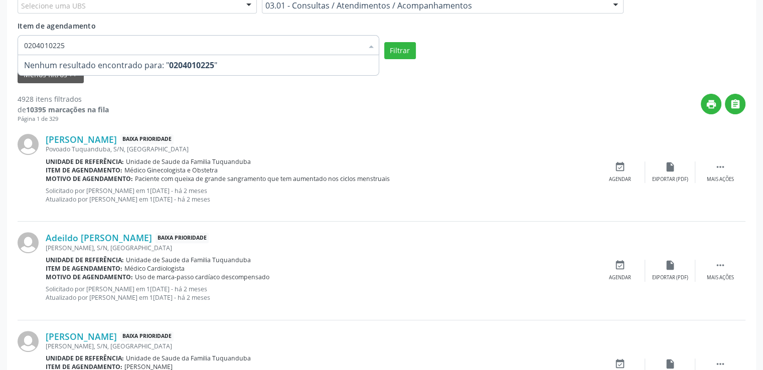
type input "0204010225"
click at [400, 51] on button "Filtrar" at bounding box center [400, 50] width 32 height 17
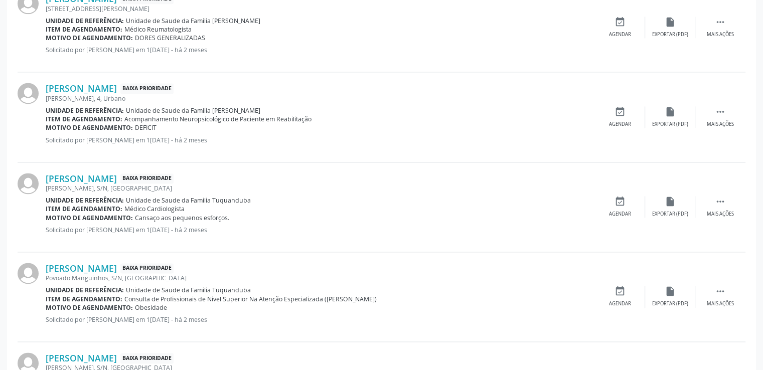
scroll to position [1498, 0]
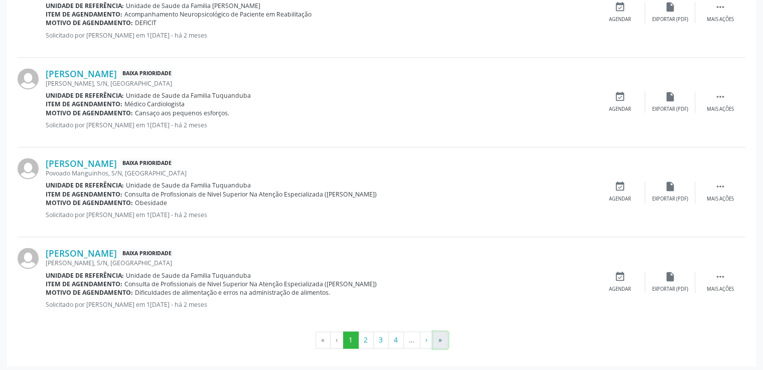
click at [440, 341] on button "»" at bounding box center [440, 340] width 15 height 17
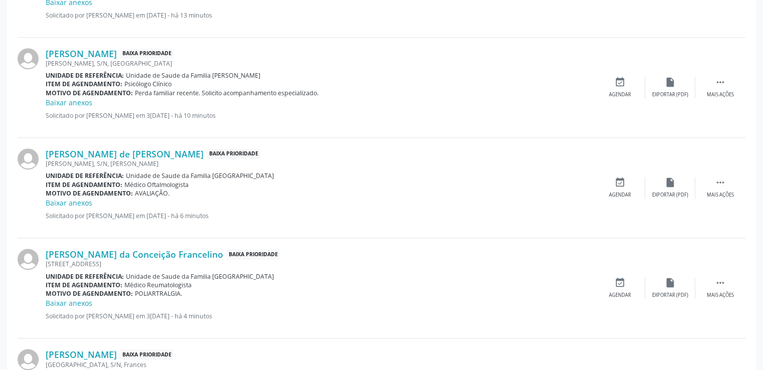
scroll to position [928, 0]
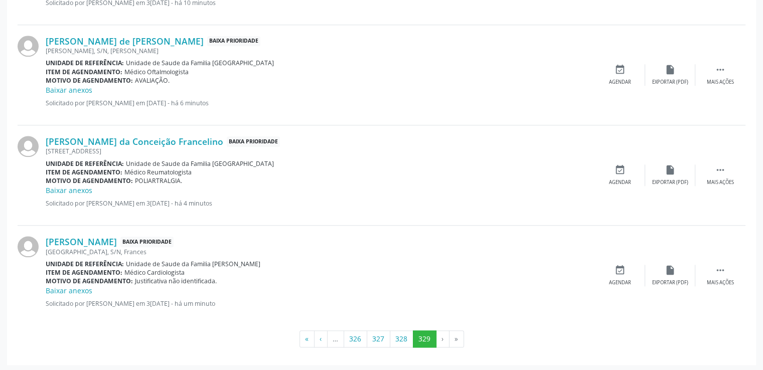
click at [457, 341] on li "»" at bounding box center [457, 339] width 15 height 17
click at [440, 338] on li "›" at bounding box center [443, 339] width 13 height 17
